Goal: Information Seeking & Learning: Learn about a topic

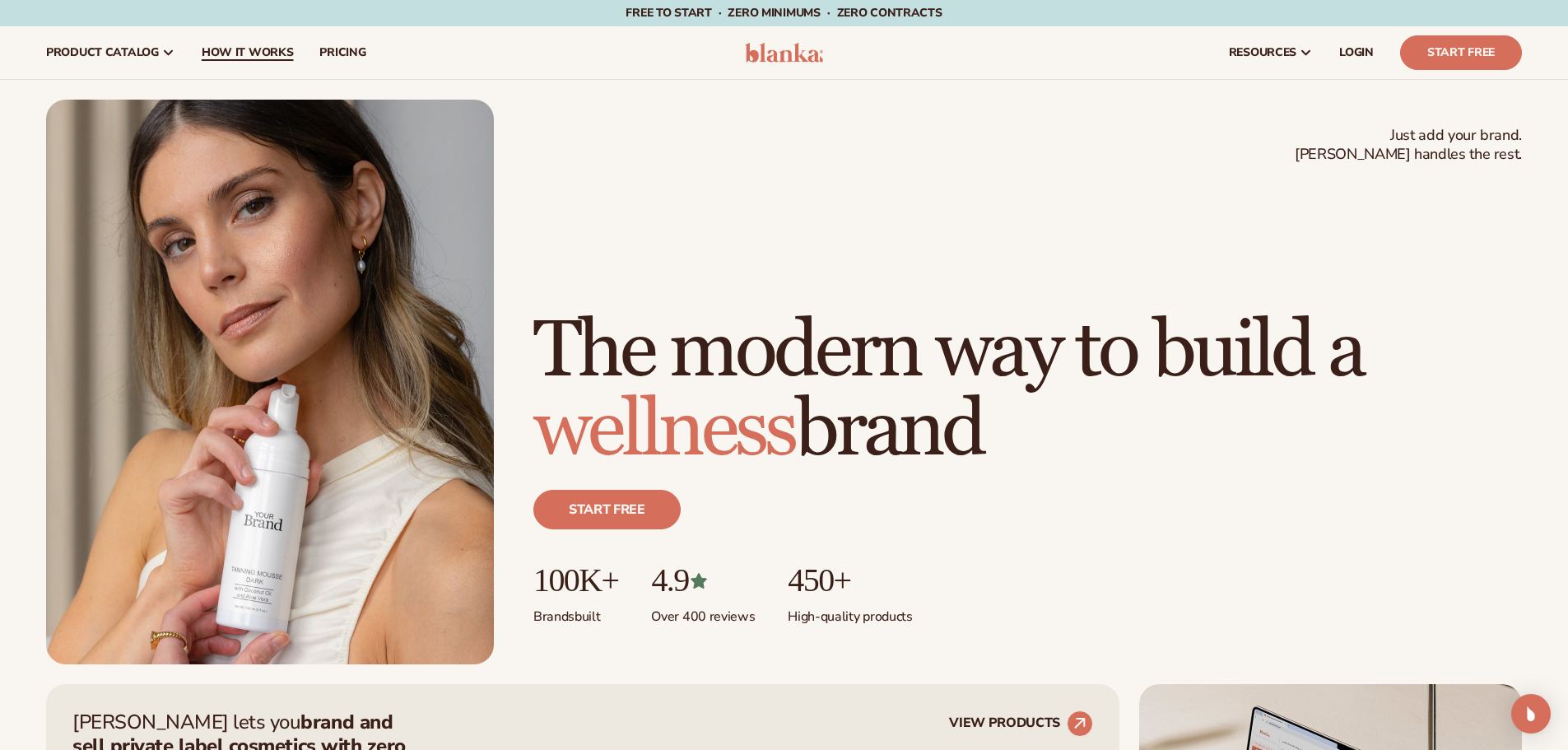
click at [272, 53] on span "How It Works" at bounding box center [248, 53] width 93 height 13
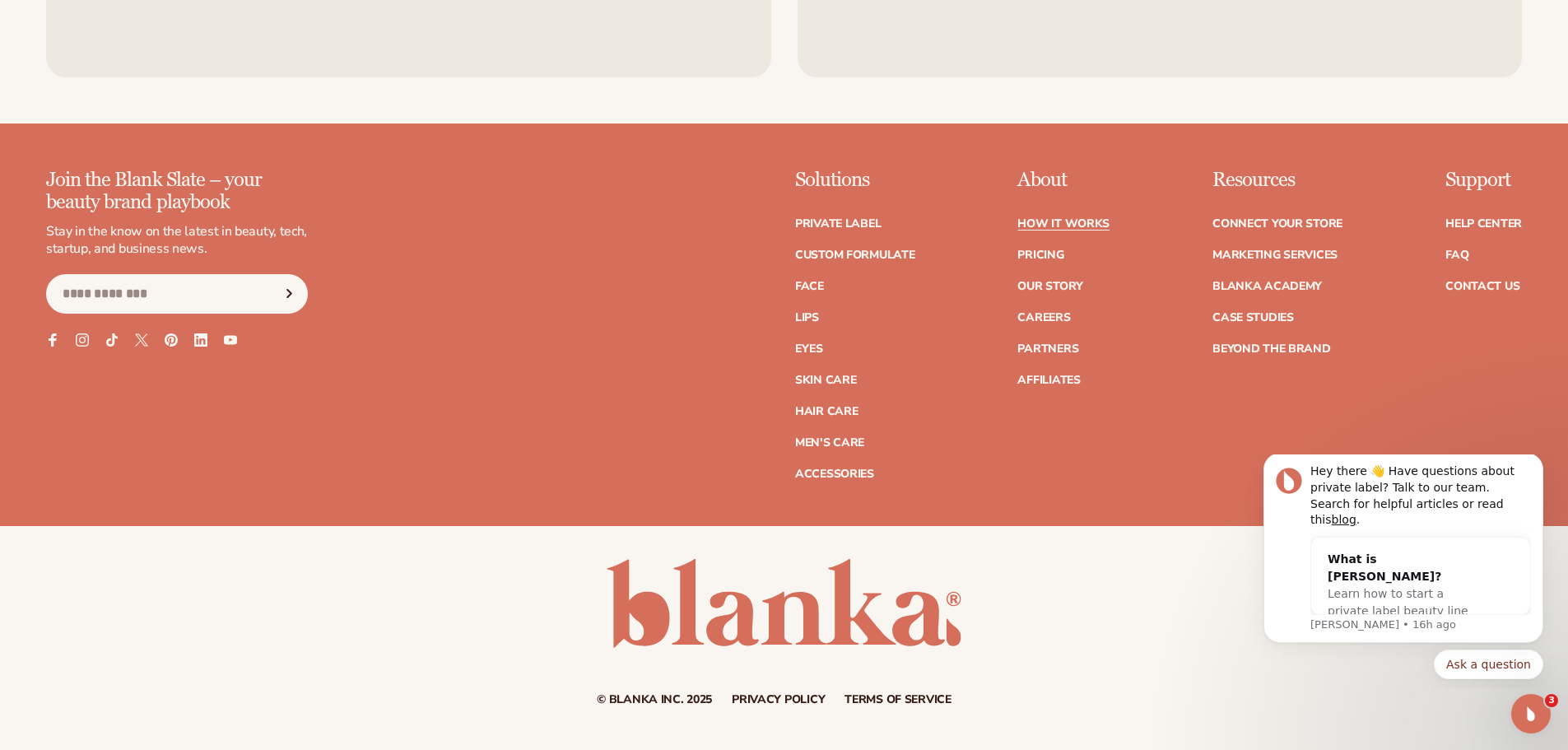
scroll to position [4338, 0]
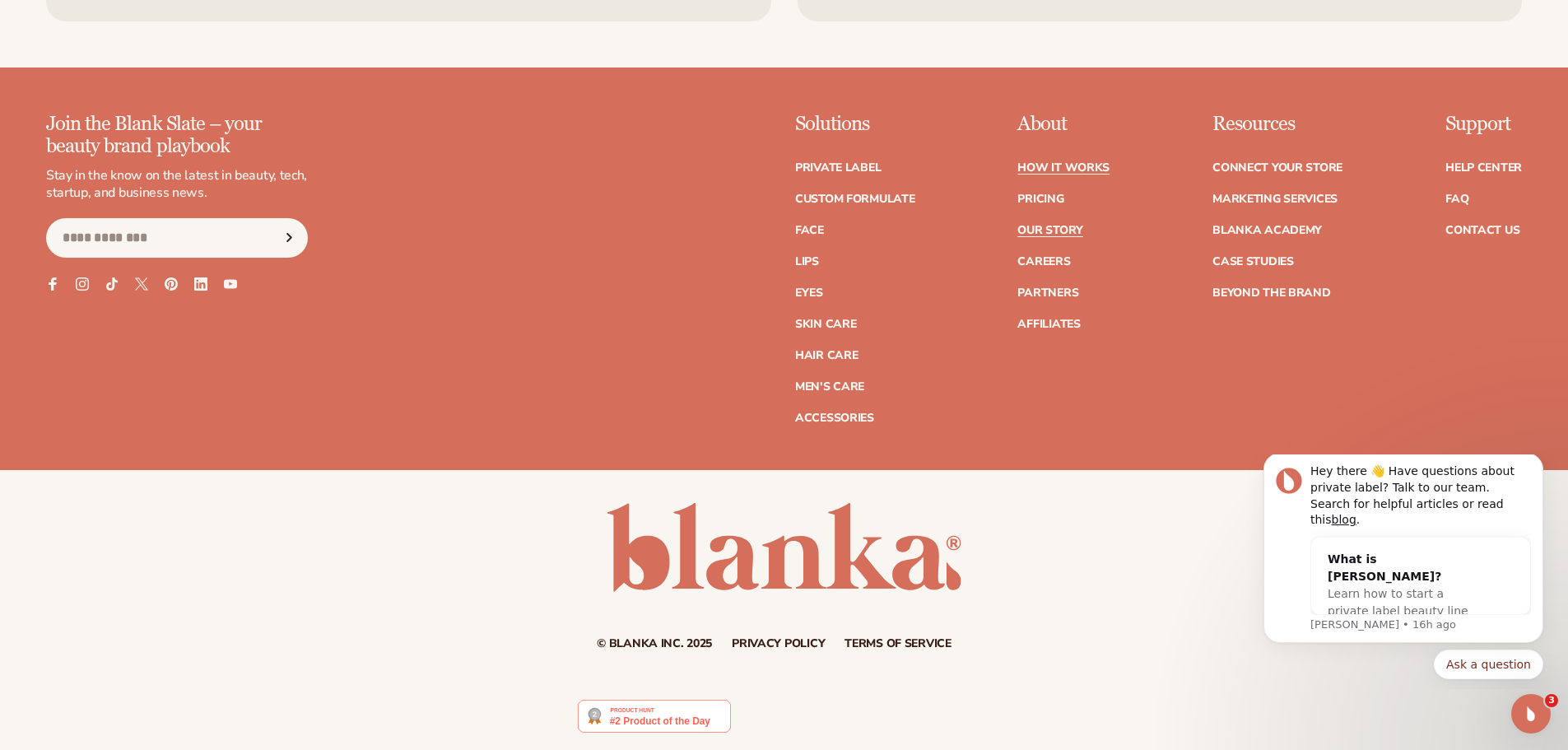
click at [1043, 233] on link "Our Story" at bounding box center [1049, 230] width 65 height 12
